Goal: Find specific page/section: Find specific page/section

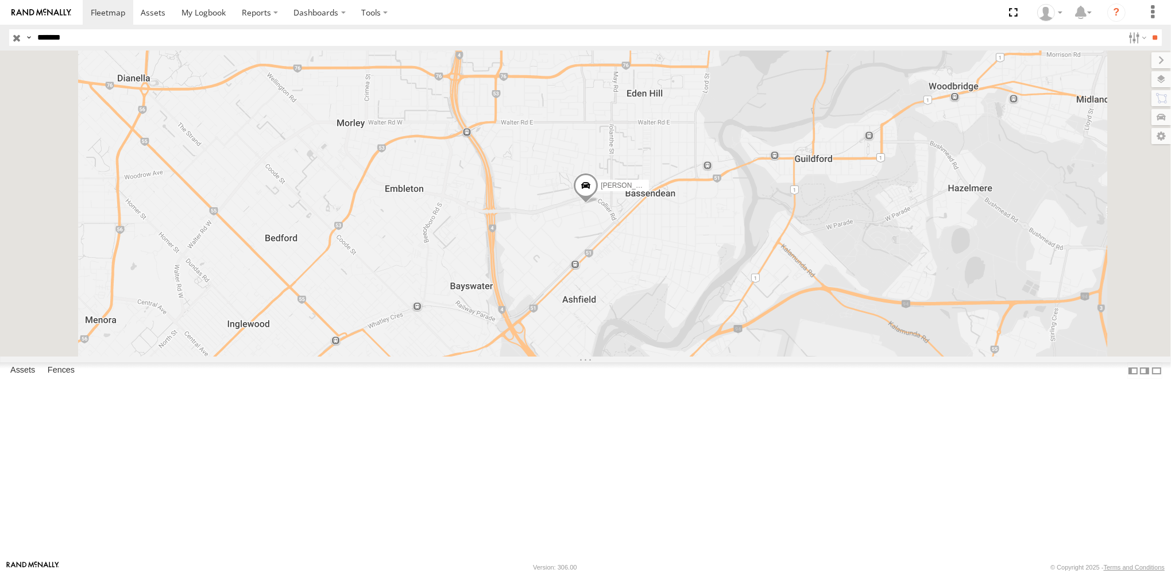
drag, startPoint x: 0, startPoint y: 0, endPoint x: 30, endPoint y: 45, distance: 54.1
click at [30, 45] on div "Search Query Asset ID Asset Label Registration Manufacturer Model VIN Job ID Dr…" at bounding box center [578, 37] width 1139 height 17
type input "**********"
click at [1148, 29] on input "**" at bounding box center [1154, 37] width 13 height 17
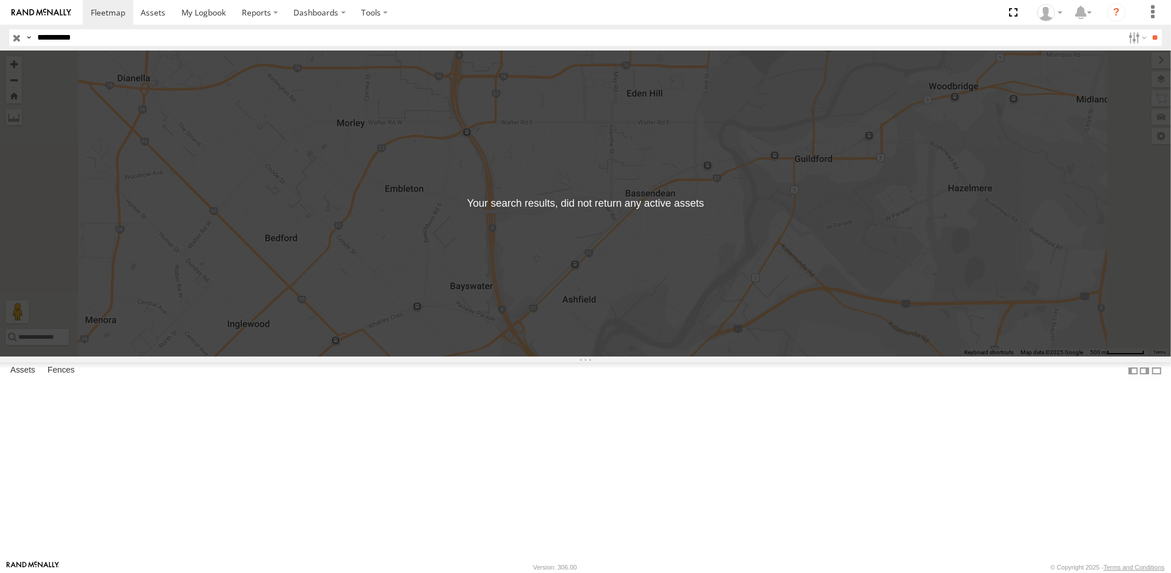
click at [20, 36] on input "button" at bounding box center [16, 37] width 15 height 17
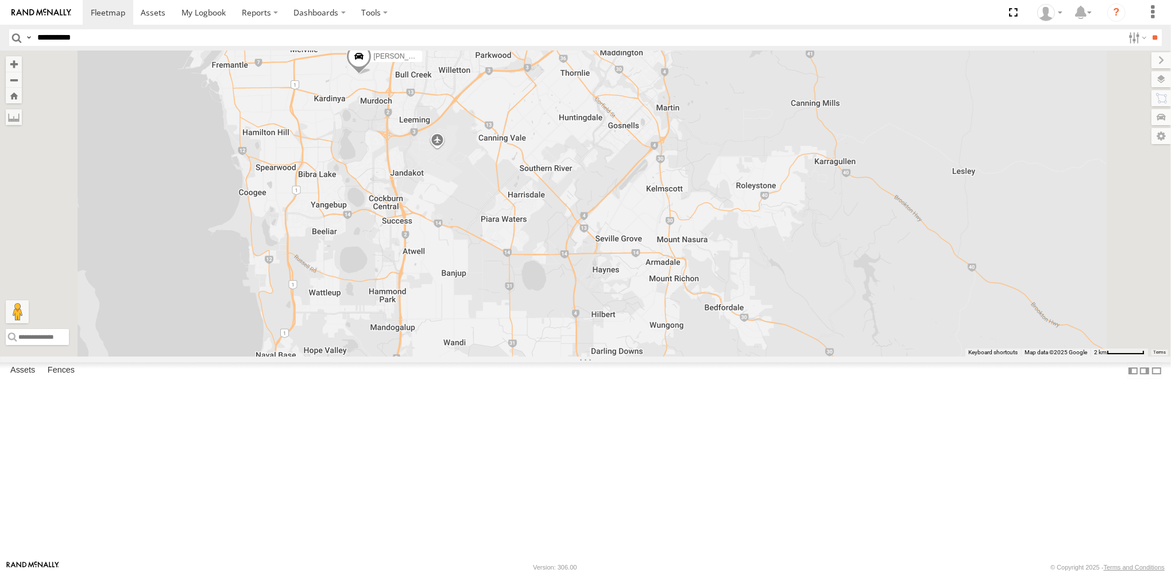
drag, startPoint x: 698, startPoint y: 146, endPoint x: 765, endPoint y: 305, distance: 172.9
click at [778, 327] on div "[PERSON_NAME] -1HSK204 [PERSON_NAME] - 1GFS603 [PERSON_NAME] - 1GRO876 [PERSON_…" at bounding box center [585, 204] width 1171 height 306
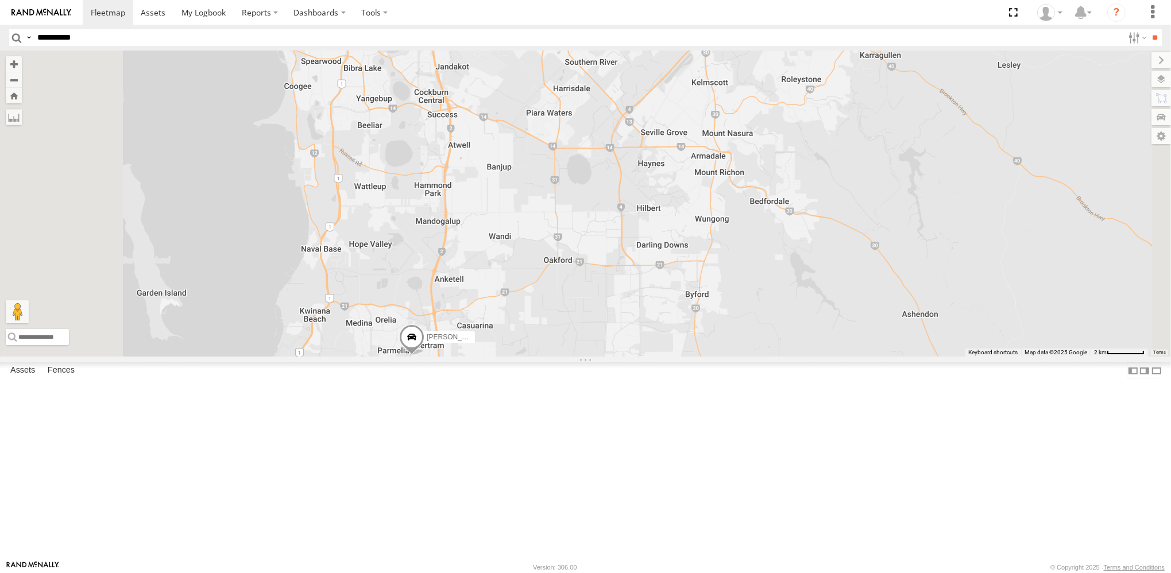
drag, startPoint x: 547, startPoint y: 235, endPoint x: 561, endPoint y: 68, distance: 167.1
click at [561, 68] on div "[PERSON_NAME] -1HSK204 [PERSON_NAME] - 1GFS603 [PERSON_NAME] - 1GRO876 [PERSON_…" at bounding box center [585, 204] width 1171 height 306
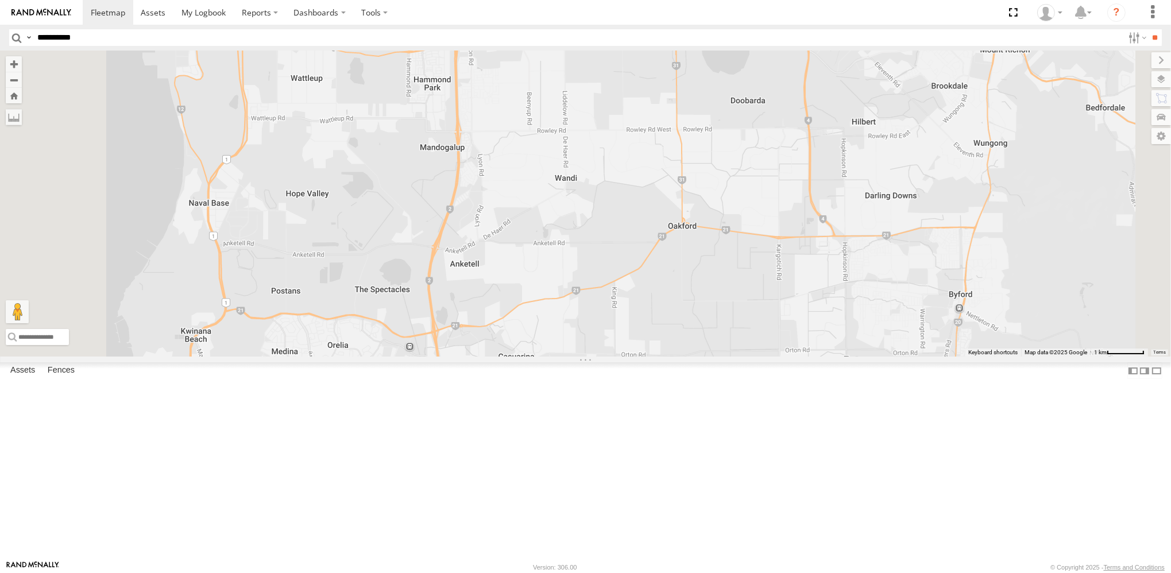
drag, startPoint x: 545, startPoint y: 395, endPoint x: 553, endPoint y: 389, distance: 10.2
click at [553, 357] on div "[PERSON_NAME] -1HSK204 [PERSON_NAME] - 1GFS603 [PERSON_NAME] - 1GRO876 [PERSON_…" at bounding box center [585, 204] width 1171 height 306
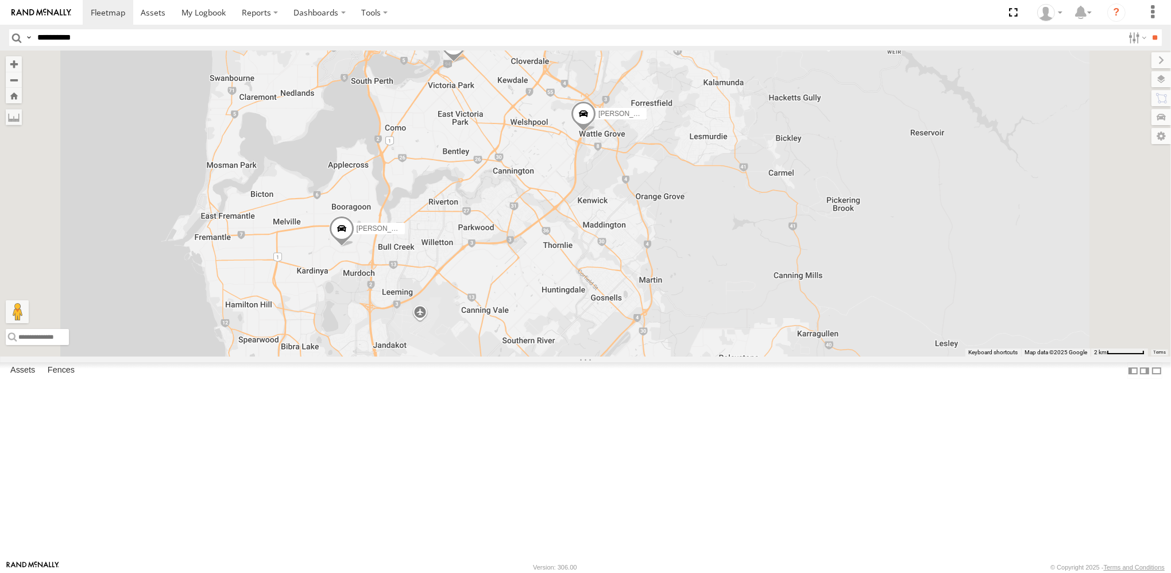
drag, startPoint x: 605, startPoint y: 215, endPoint x: 549, endPoint y: 414, distance: 206.1
click at [549, 357] on div "[PERSON_NAME] -1HSK204 [PERSON_NAME] - 1GFS603 [PERSON_NAME] - 1GRO876 [PERSON_…" at bounding box center [585, 204] width 1171 height 306
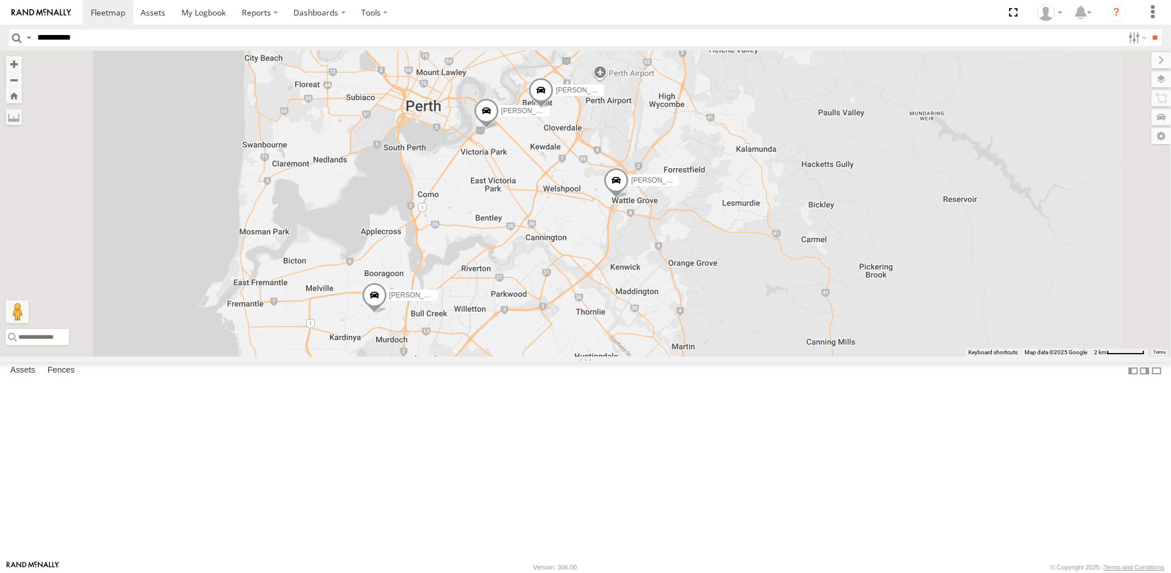
drag, startPoint x: 580, startPoint y: 297, endPoint x: 620, endPoint y: 393, distance: 103.7
click at [620, 357] on div "[PERSON_NAME] -1HSK204 [PERSON_NAME] - 1GFS603 [PERSON_NAME] - 1GRO876 [PERSON_…" at bounding box center [585, 204] width 1171 height 306
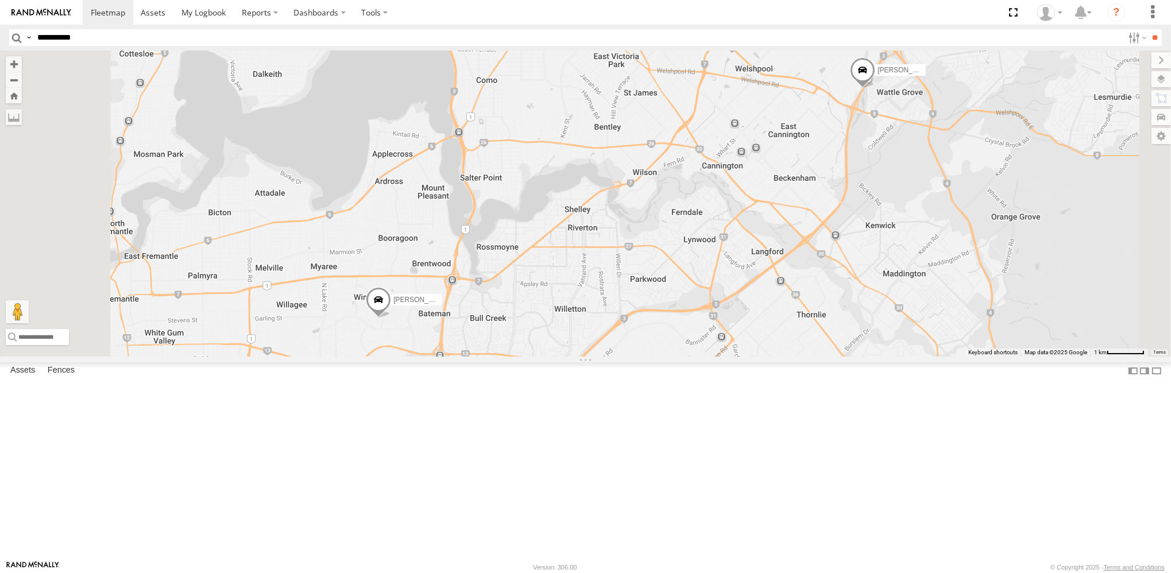
drag, startPoint x: 552, startPoint y: 436, endPoint x: 577, endPoint y: 341, distance: 97.9
click at [581, 337] on div "Zac Hollyoak -1HSK204 [PERSON_NAME] - 1GFS603 [PERSON_NAME] - 1GRO876 [PERSON_N…" at bounding box center [585, 204] width 1171 height 306
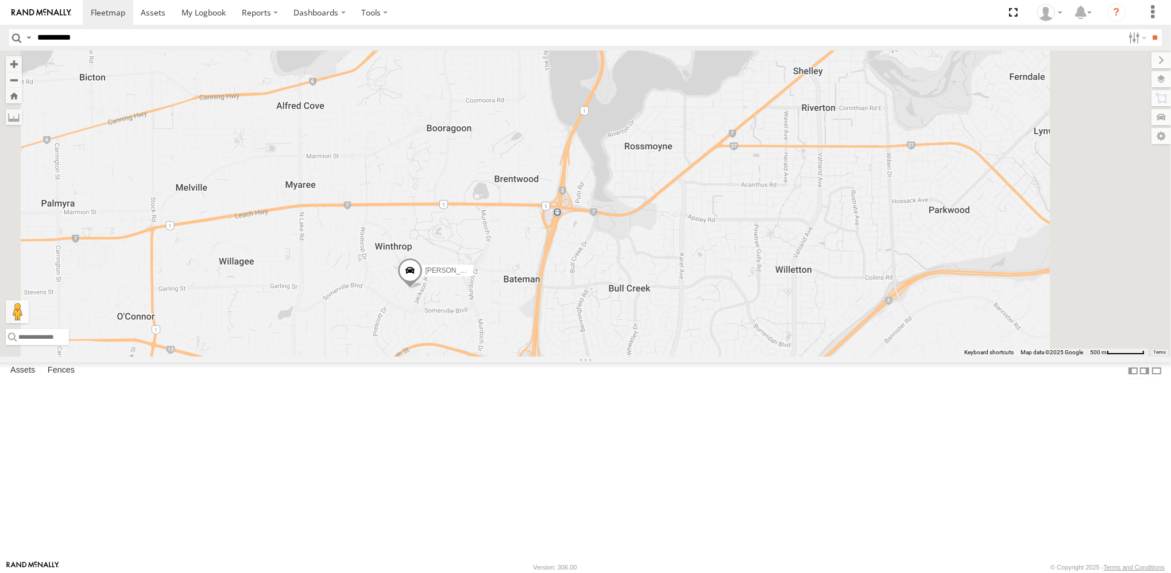
drag, startPoint x: 550, startPoint y: 368, endPoint x: 574, endPoint y: 346, distance: 32.5
click at [574, 346] on div "Zac Hollyoak -1HSK204 [PERSON_NAME] - 1GFS603 [PERSON_NAME] - 1GRO876 [PERSON_N…" at bounding box center [585, 204] width 1171 height 306
